Goal: Information Seeking & Learning: Learn about a topic

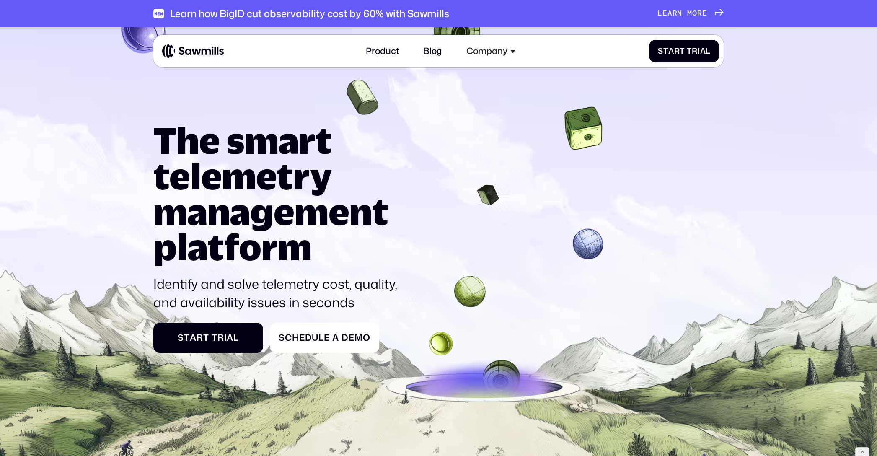
click at [214, 44] on img at bounding box center [193, 51] width 62 height 15
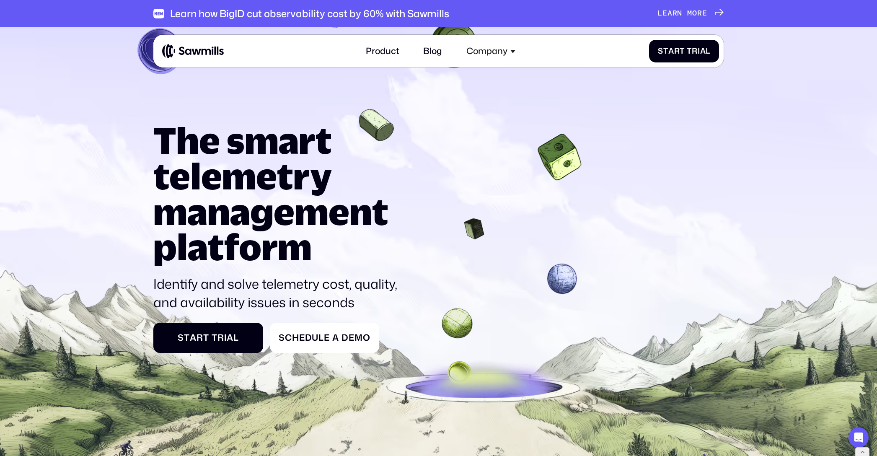
click at [214, 51] on img at bounding box center [193, 51] width 62 height 15
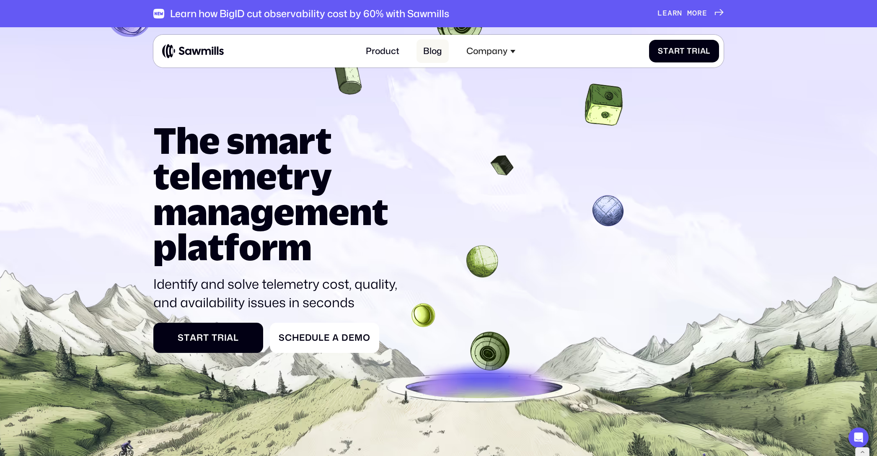
click at [441, 51] on link "Blog" at bounding box center [432, 50] width 32 height 23
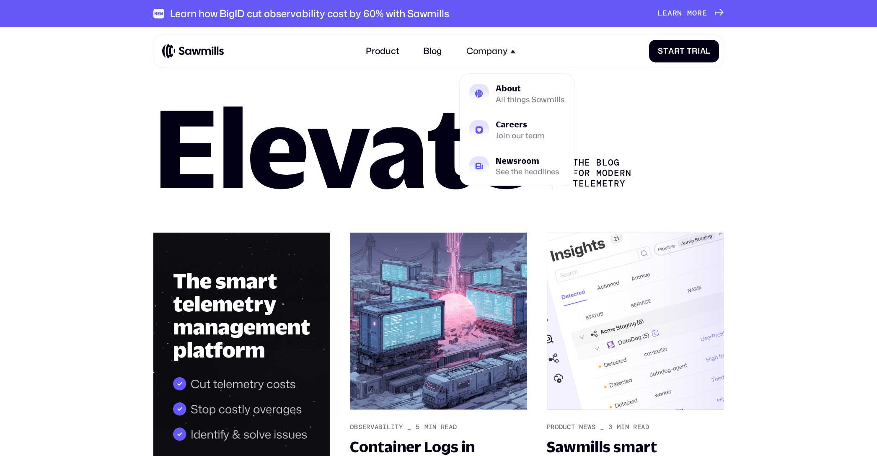
click at [488, 54] on div "Company" at bounding box center [486, 51] width 41 height 10
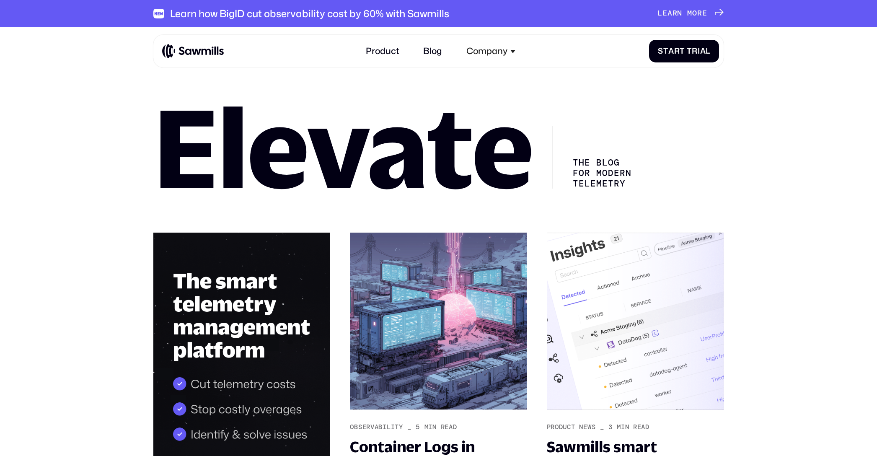
click at [488, 54] on div "Company" at bounding box center [486, 51] width 41 height 10
click at [377, 54] on link "Product" at bounding box center [382, 50] width 46 height 23
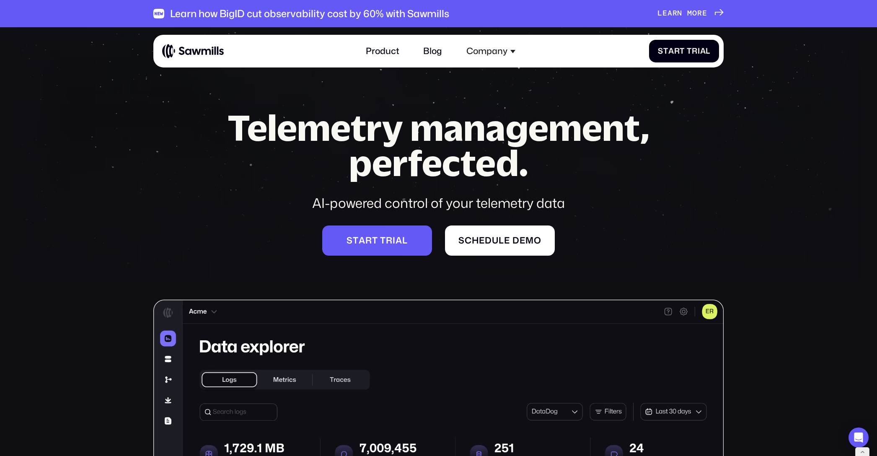
click at [188, 41] on div "Product Blog Company About All things Sawmills Careers Join our team Newsroom S…" at bounding box center [440, 50] width 557 height 23
click at [184, 51] on img at bounding box center [193, 51] width 62 height 15
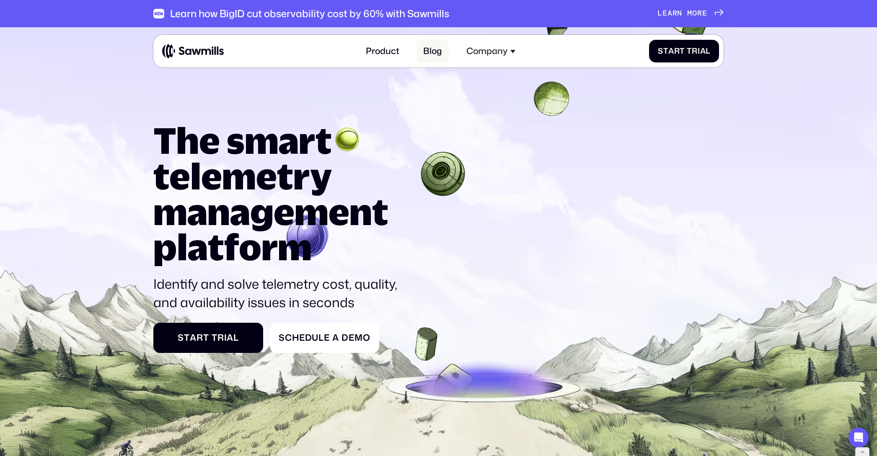
click at [444, 51] on link "Blog" at bounding box center [432, 50] width 32 height 23
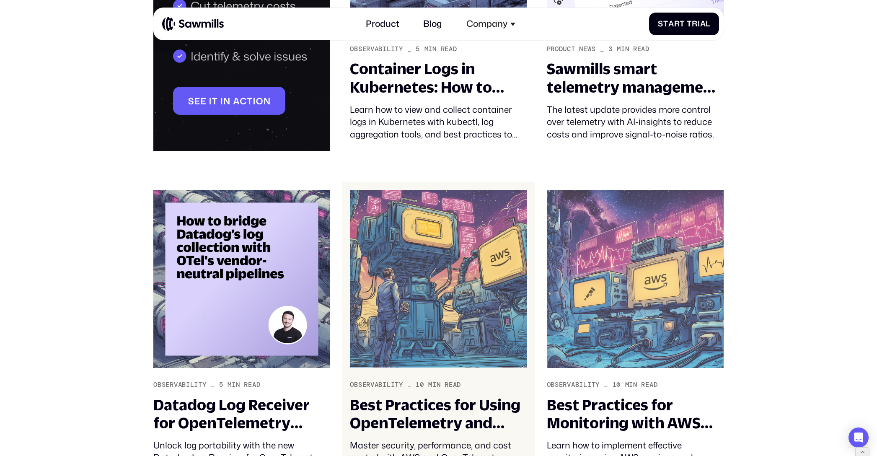
scroll to position [379, 0]
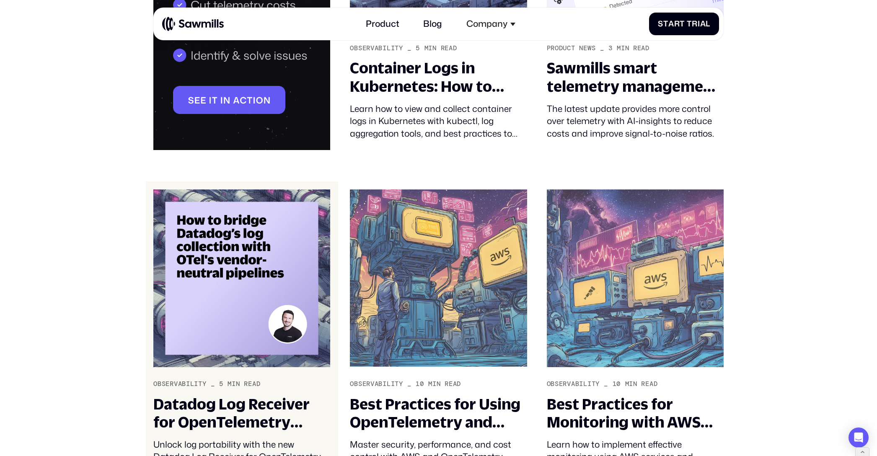
click at [253, 279] on img at bounding box center [241, 278] width 177 height 178
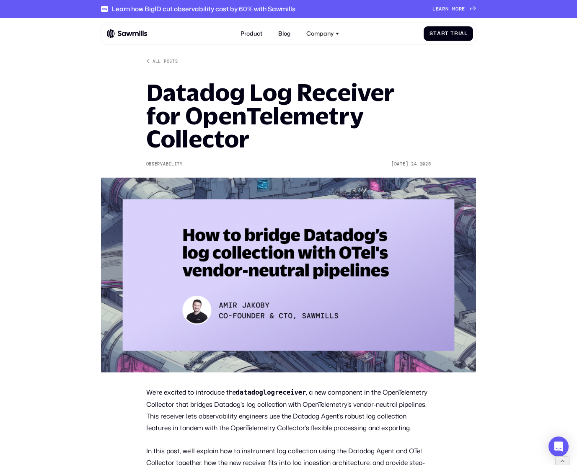
drag, startPoint x: 342, startPoint y: 60, endPoint x: 266, endPoint y: 44, distance: 77.4
drag, startPoint x: 254, startPoint y: 41, endPoint x: 277, endPoint y: 52, distance: 25.3
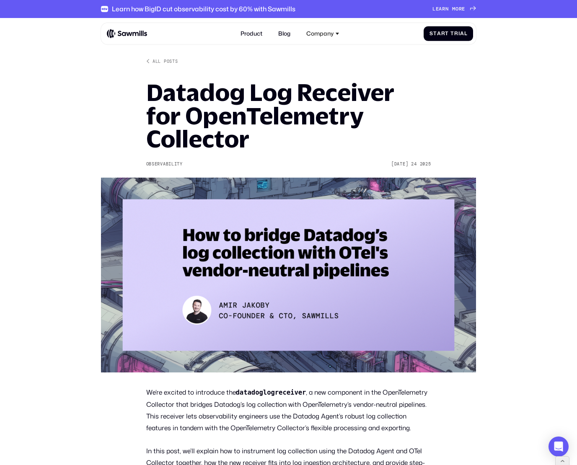
drag, startPoint x: 554, startPoint y: 66, endPoint x: 442, endPoint y: 65, distance: 112.3
drag, startPoint x: 54, startPoint y: 88, endPoint x: 198, endPoint y: 76, distance: 144.1
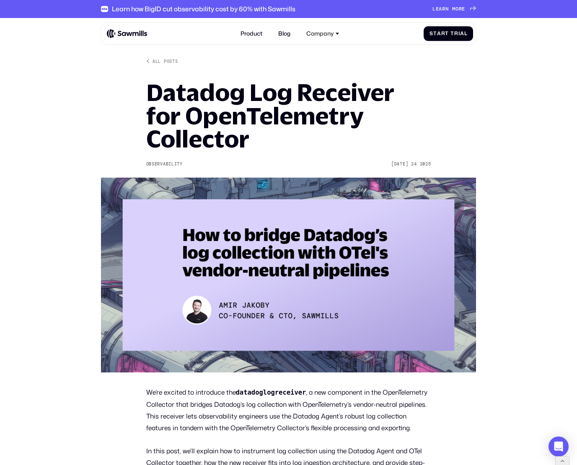
click at [366, 105] on h1 "Datadog Log Receiver for OpenTelemetry Collector" at bounding box center [288, 116] width 285 height 70
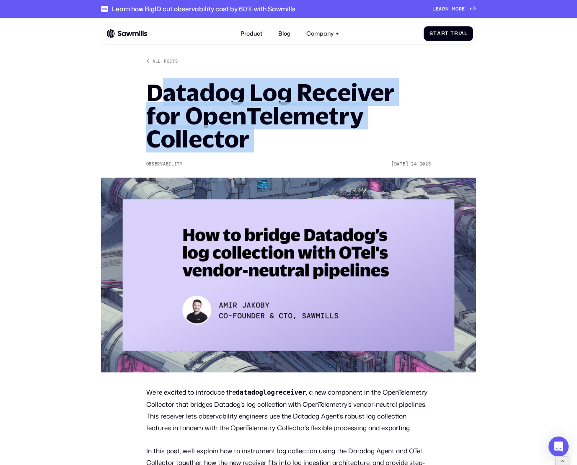
click at [366, 105] on h1 "Datadog Log Receiver for OpenTelemetry Collector" at bounding box center [288, 116] width 285 height 70
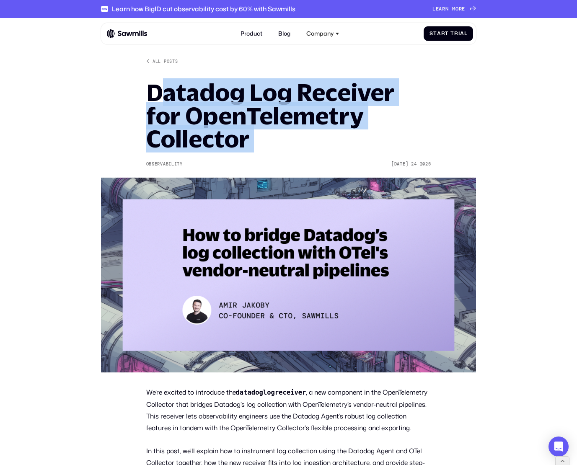
click at [366, 105] on h1 "Datadog Log Receiver for OpenTelemetry Collector" at bounding box center [288, 116] width 285 height 70
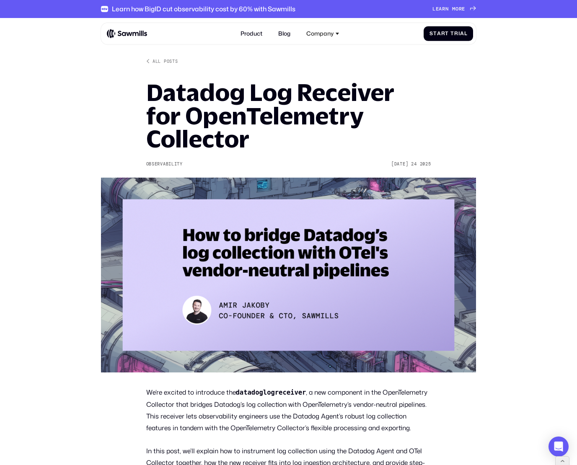
click at [236, 387] on p "We’re excited to introduce the datadoglogreceiver , a new component in the Open…" at bounding box center [288, 410] width 285 height 47
click at [267, 94] on h1 "Datadog Log Receiver for OpenTelemetry Collector" at bounding box center [288, 116] width 285 height 70
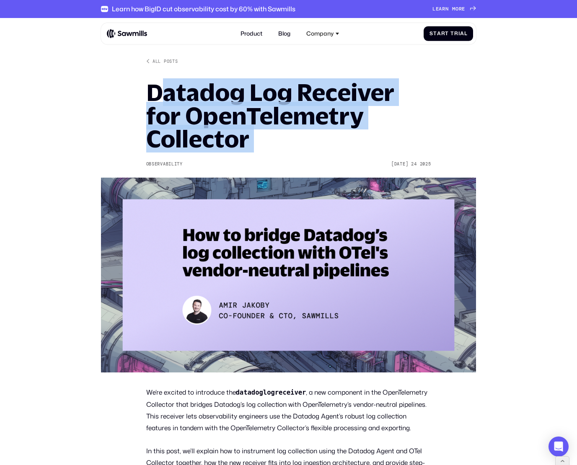
click at [267, 94] on h1 "Datadog Log Receiver for OpenTelemetry Collector" at bounding box center [288, 116] width 285 height 70
click at [336, 93] on h1 "Datadog Log Receiver for OpenTelemetry Collector" at bounding box center [288, 116] width 285 height 70
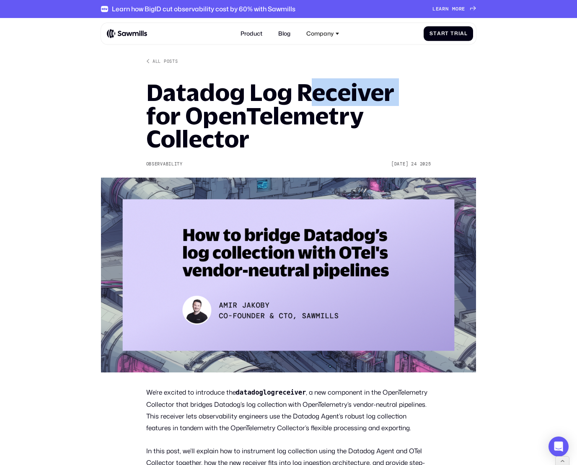
click at [336, 93] on h1 "Datadog Log Receiver for OpenTelemetry Collector" at bounding box center [288, 116] width 285 height 70
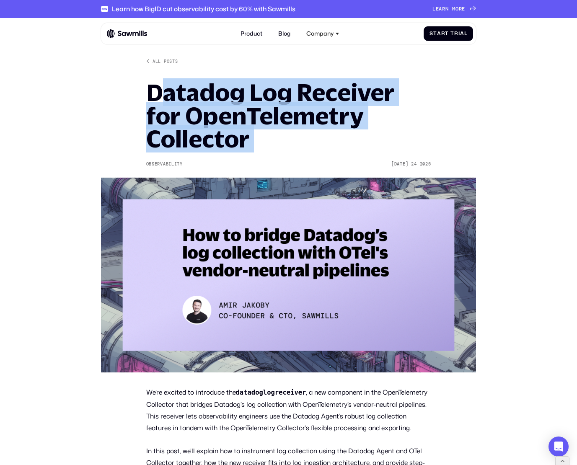
click at [336, 93] on h1 "Datadog Log Receiver for OpenTelemetry Collector" at bounding box center [288, 116] width 285 height 70
click at [299, 101] on h1 "Datadog Log Receiver for OpenTelemetry Collector" at bounding box center [288, 116] width 285 height 70
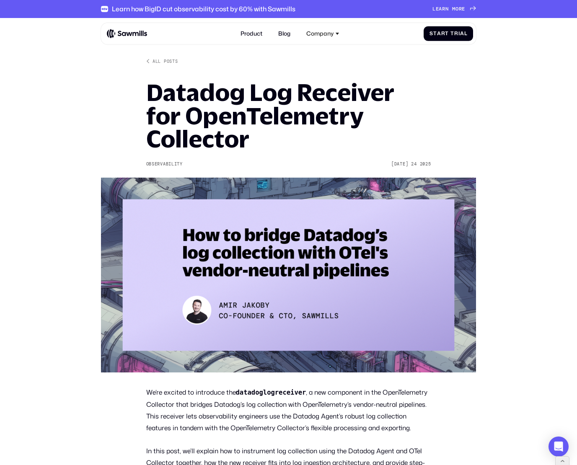
click at [299, 101] on h1 "Datadog Log Receiver for OpenTelemetry Collector" at bounding box center [288, 116] width 285 height 70
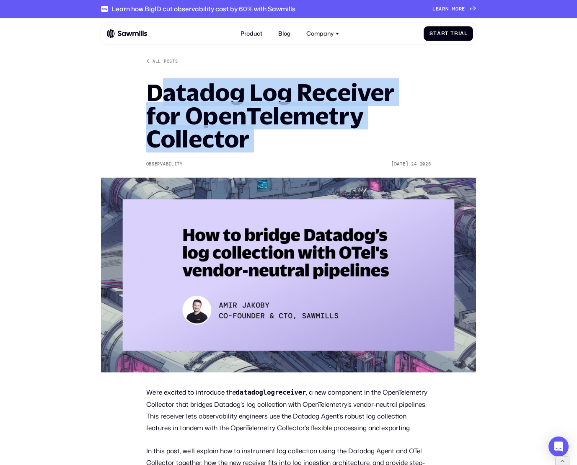
click at [299, 101] on h1 "Datadog Log Receiver for OpenTelemetry Collector" at bounding box center [288, 116] width 285 height 70
